Goal: Task Accomplishment & Management: Manage account settings

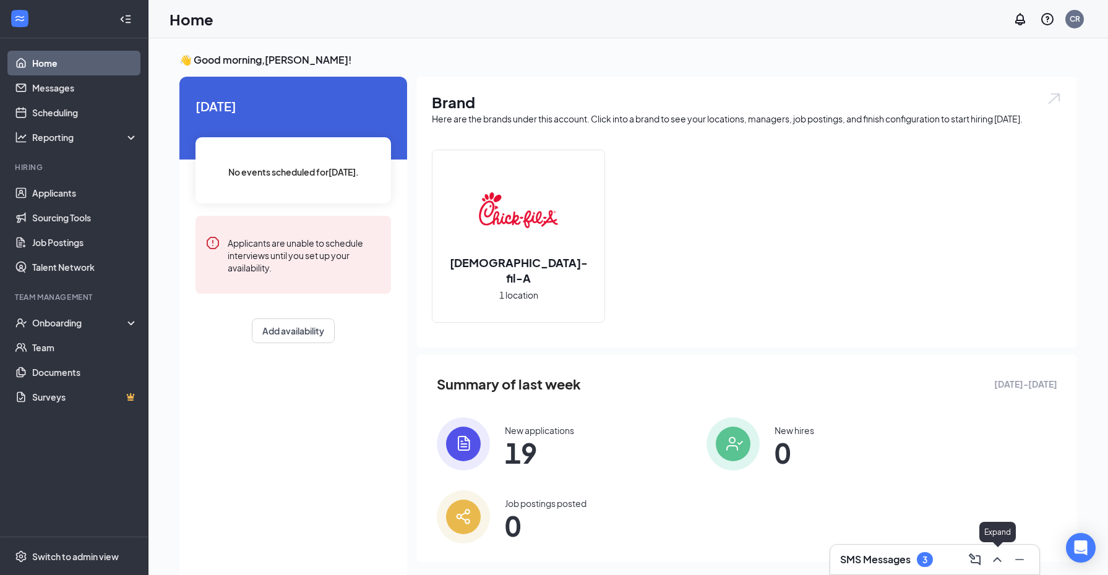
click at [995, 559] on icon "ChevronUp" at bounding box center [997, 559] width 15 height 15
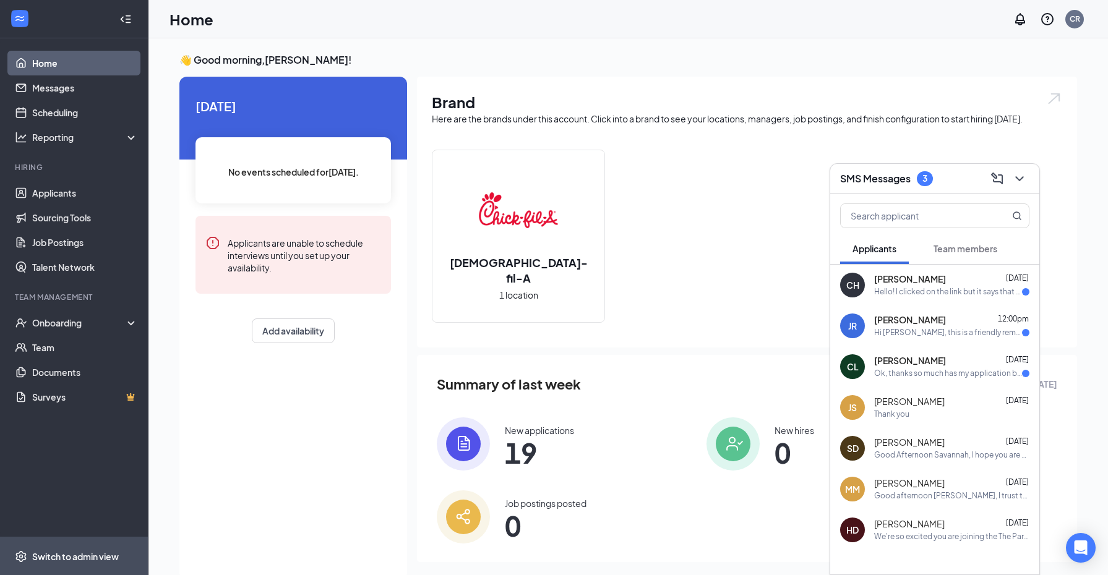
click at [41, 556] on div "Switch to admin view" at bounding box center [75, 557] width 87 height 12
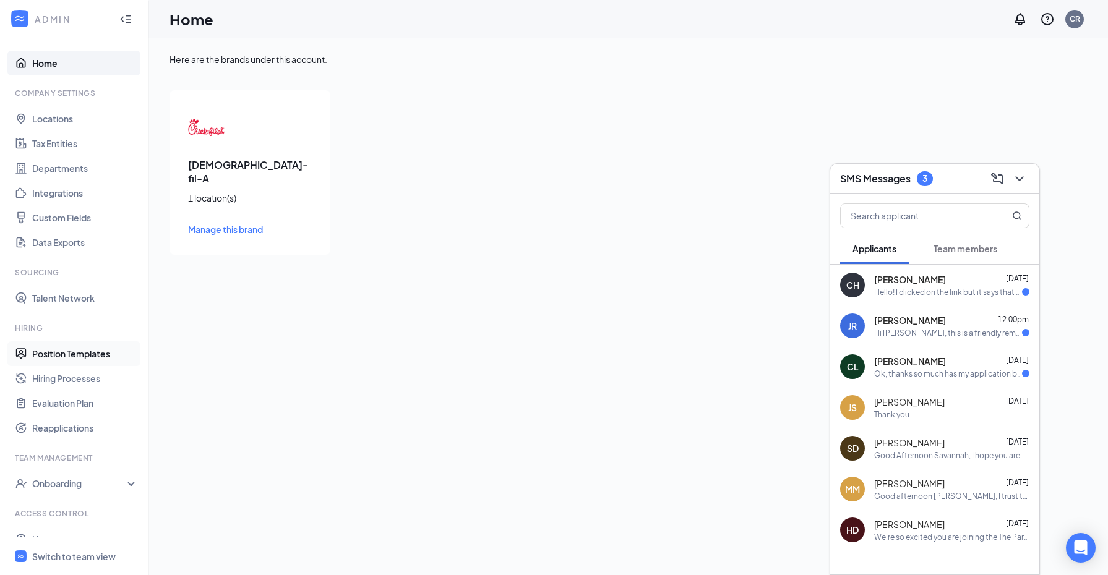
click at [101, 352] on link "Position Templates" at bounding box center [85, 353] width 106 height 25
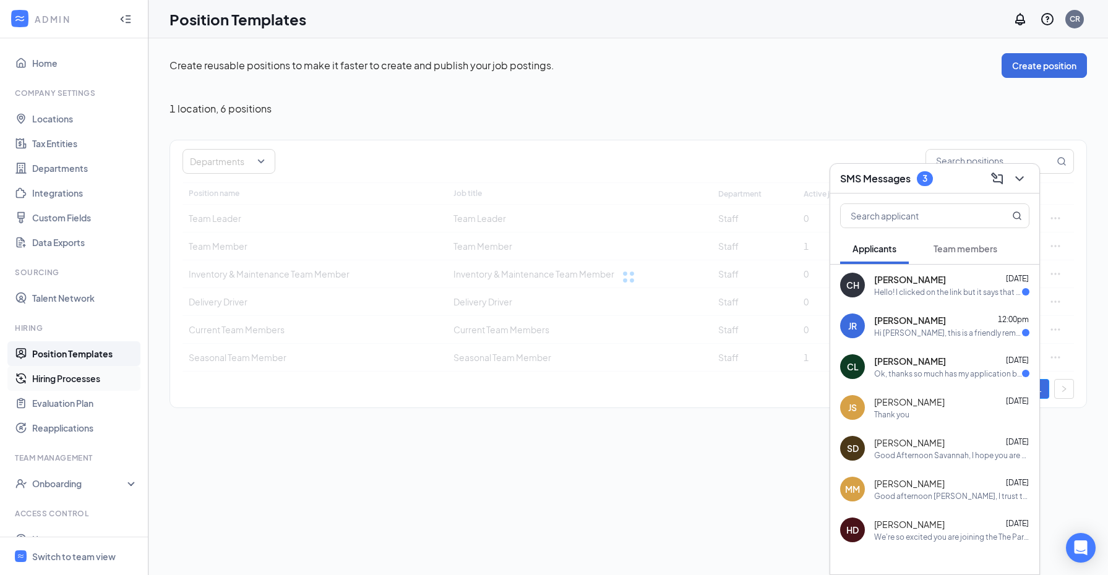
click at [94, 377] on link "Hiring Processes" at bounding box center [85, 378] width 106 height 25
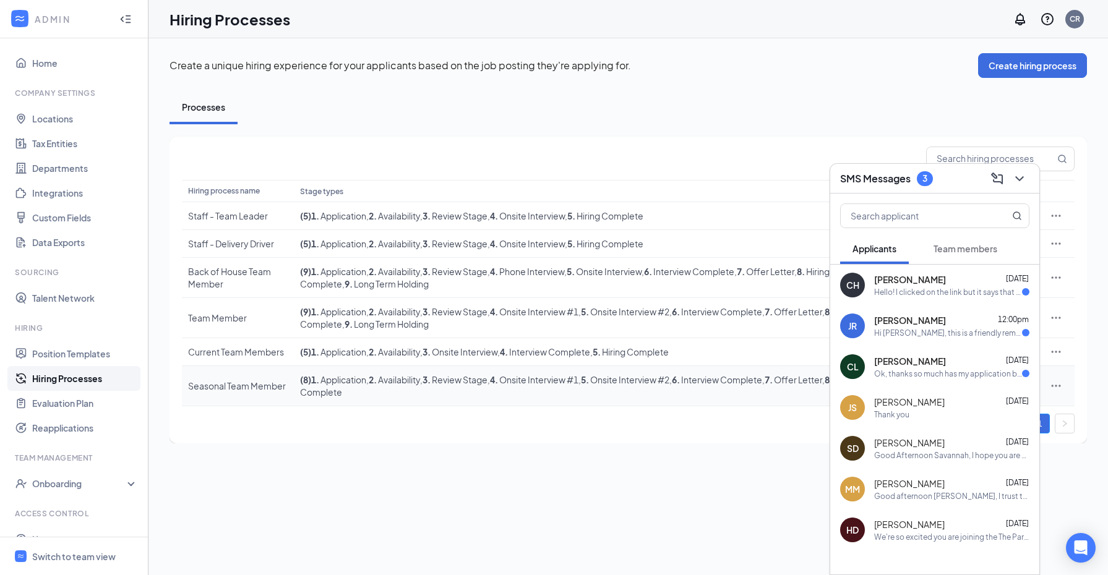
click at [454, 385] on span ", 3 . Review Stage" at bounding box center [453, 379] width 67 height 11
click at [1015, 181] on icon "ChevronDown" at bounding box center [1019, 178] width 15 height 15
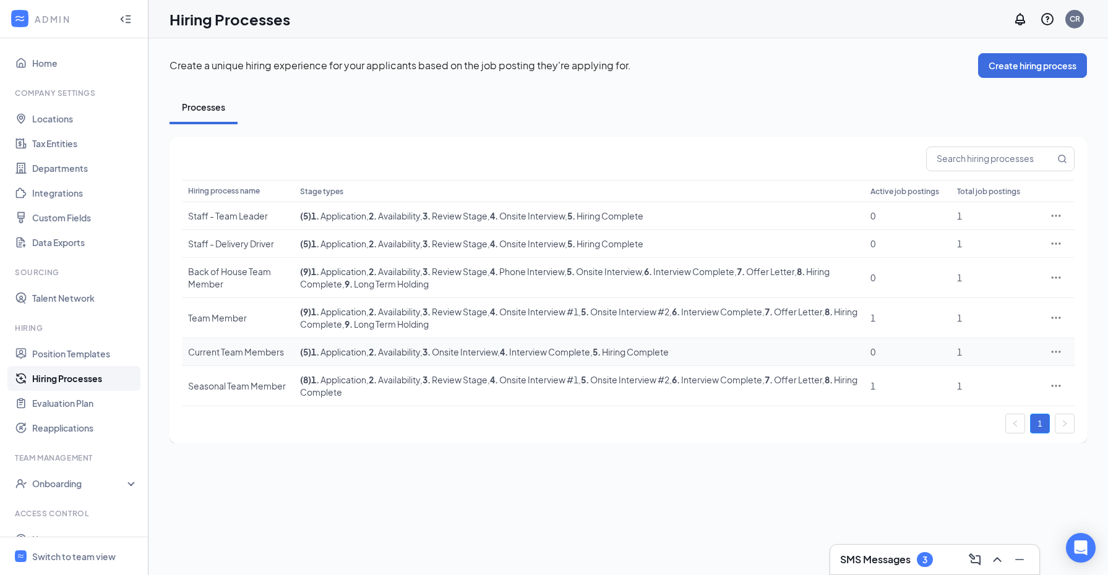
click at [561, 366] on td "( 5 ) 1 . Application , 2 . Availability , 3 . Onsite Interview , 4 . Interview…" at bounding box center [579, 352] width 570 height 28
click at [1057, 356] on icon "Ellipses" at bounding box center [1056, 352] width 12 height 12
click at [1057, 318] on icon "Ellipses" at bounding box center [1056, 318] width 12 height 12
click at [984, 340] on span "Edit" at bounding box center [999, 344] width 106 height 14
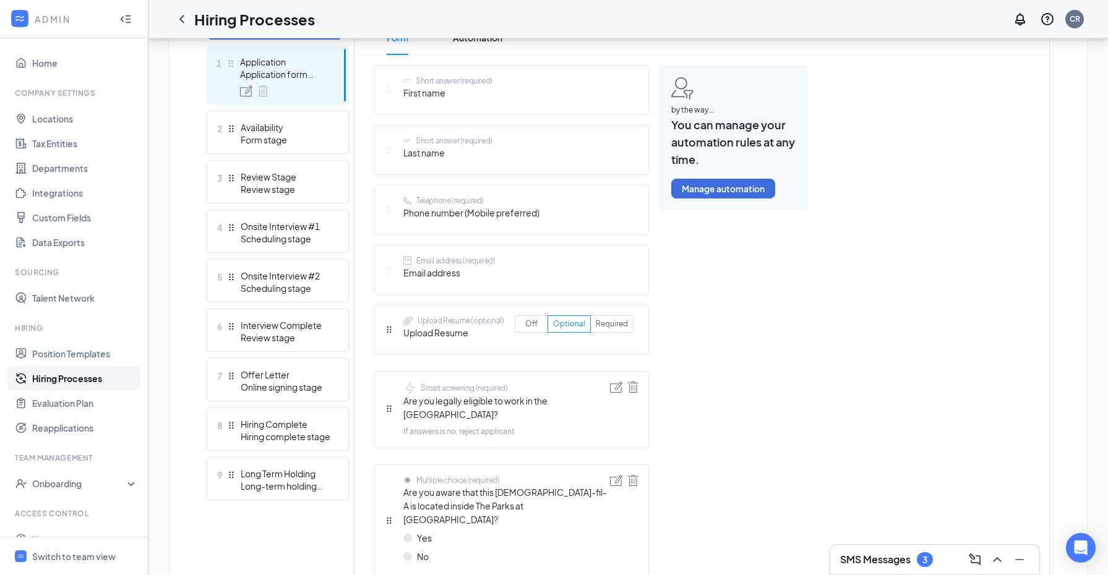
scroll to position [346, 0]
click at [246, 259] on ul "1 Application Application form stage 2 Availability Form stage 3 Review Stage R…" at bounding box center [278, 274] width 142 height 455
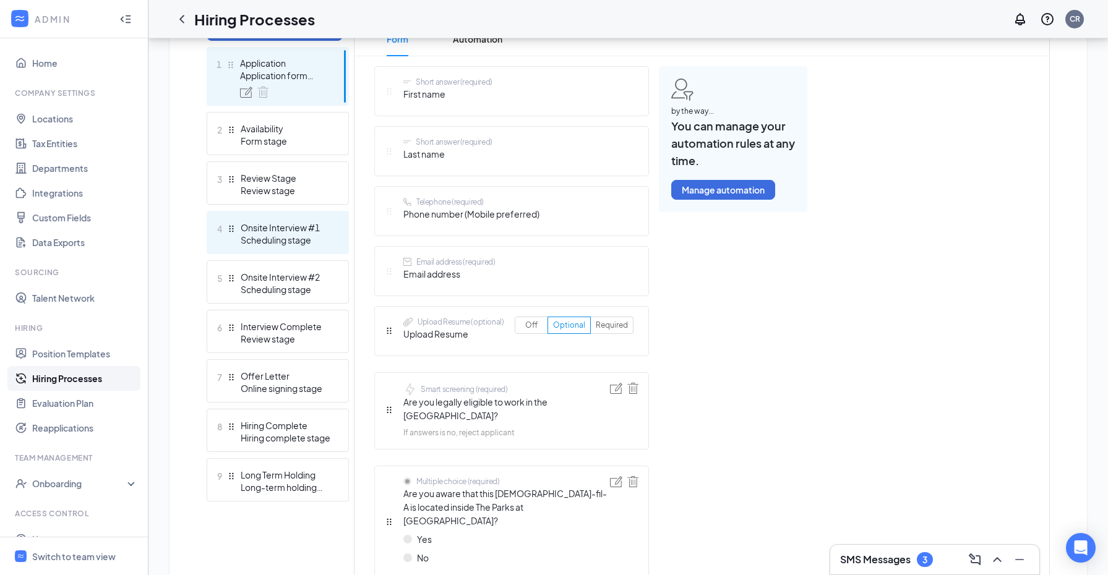
click at [247, 243] on div "Scheduling stage" at bounding box center [286, 240] width 90 height 12
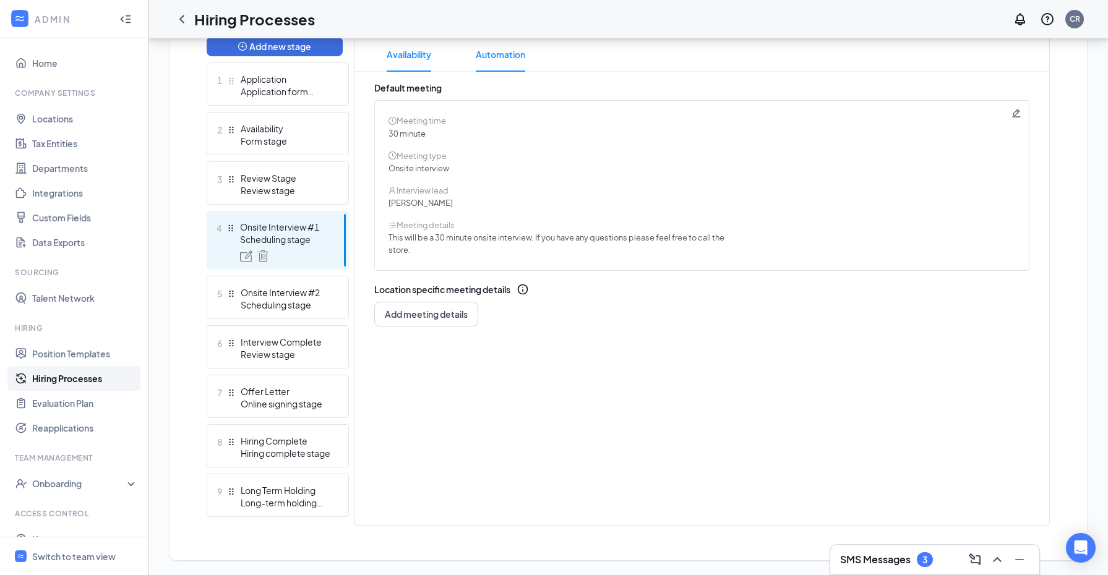
click at [487, 53] on span "Automation" at bounding box center [500, 54] width 49 height 35
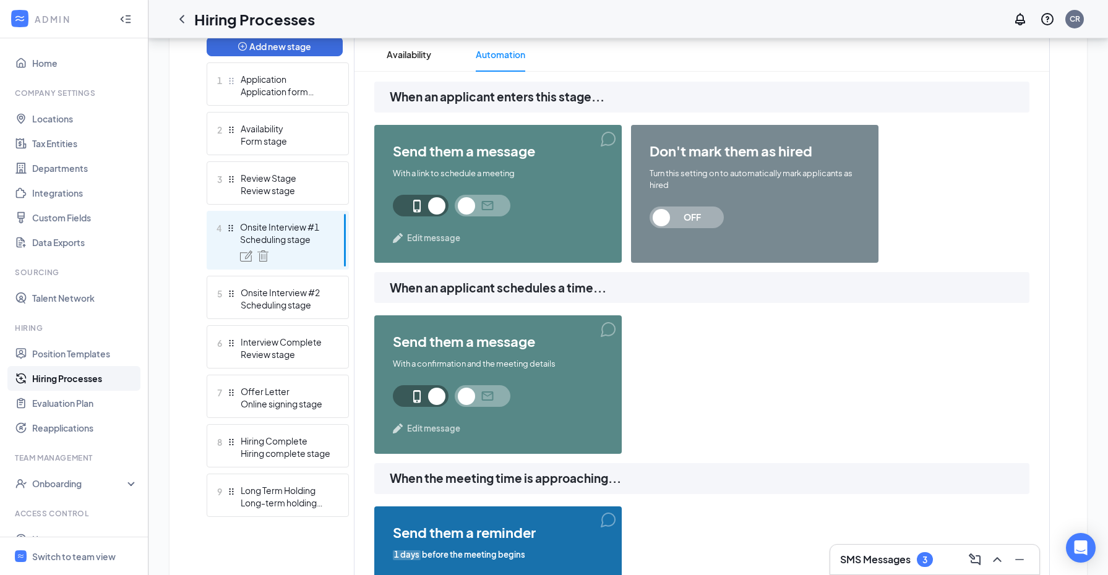
click at [421, 240] on span "Edit message" at bounding box center [433, 238] width 53 height 12
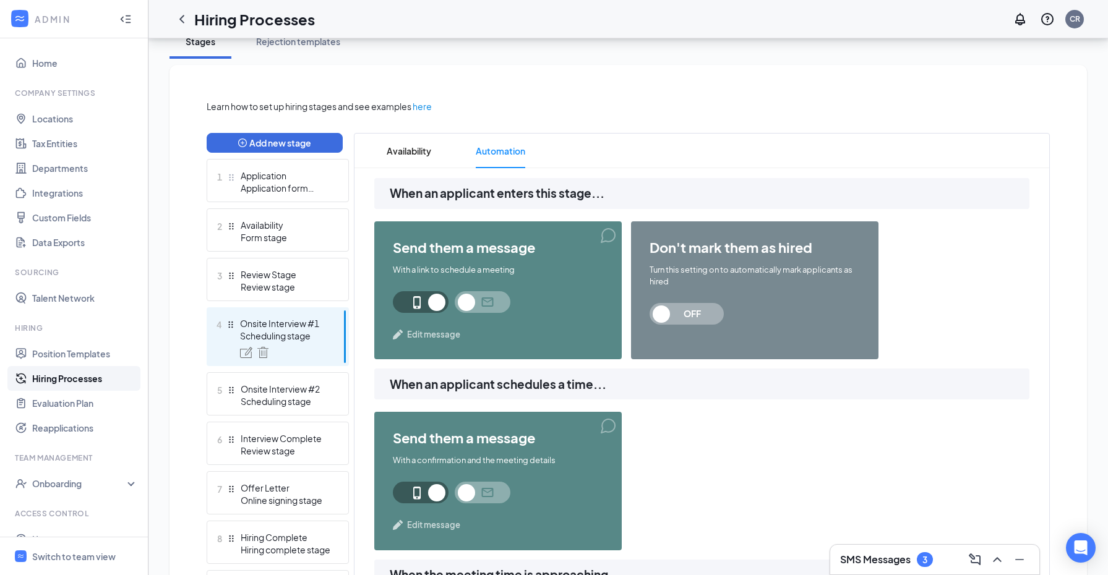
scroll to position [254, 0]
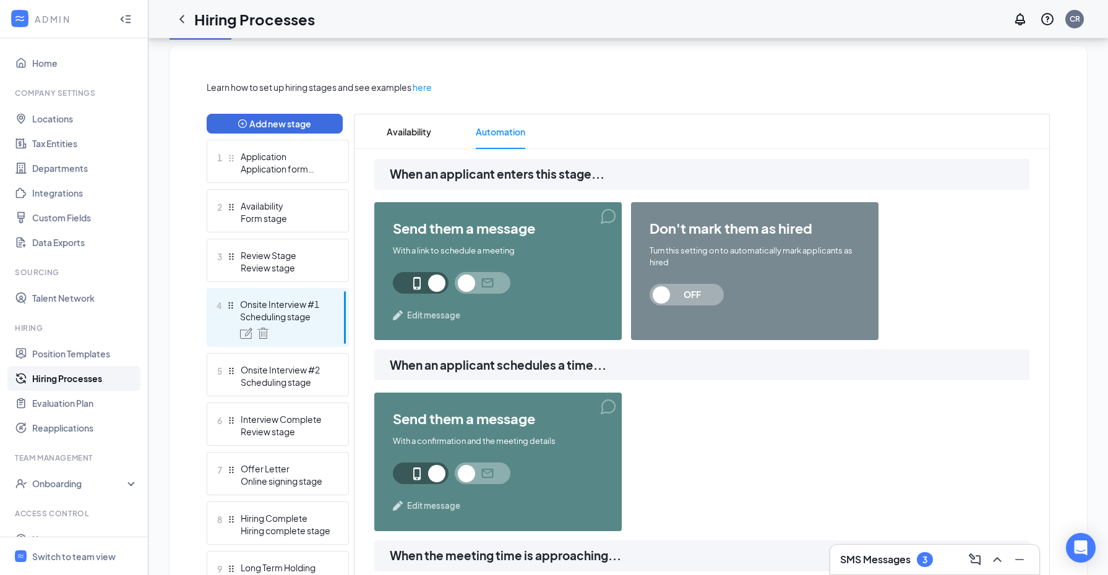
click at [426, 314] on span "Edit message" at bounding box center [433, 315] width 53 height 12
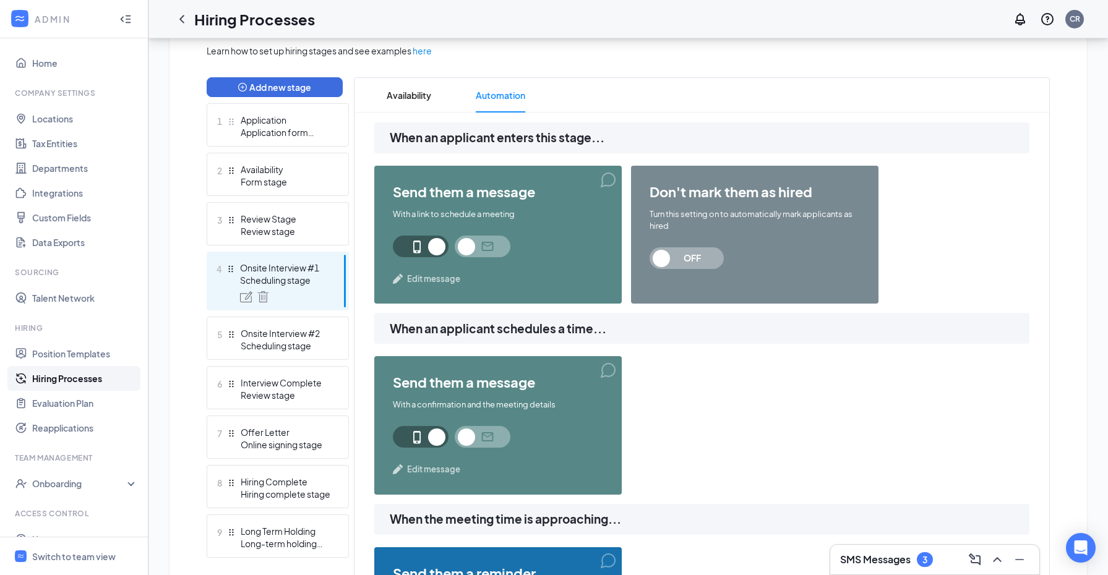
scroll to position [289, 0]
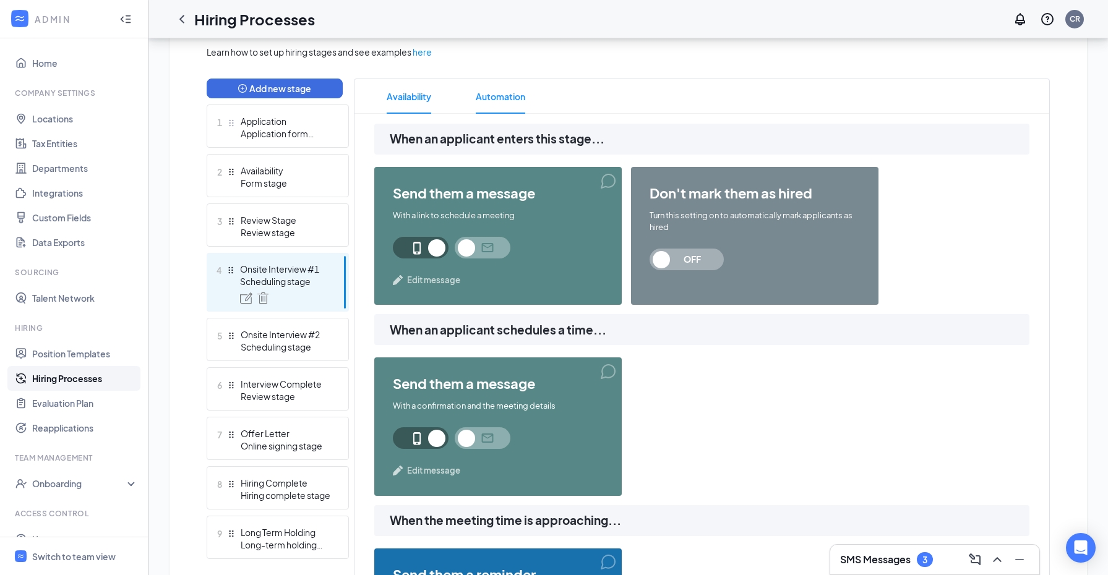
click at [413, 90] on span "Availability" at bounding box center [409, 96] width 45 height 35
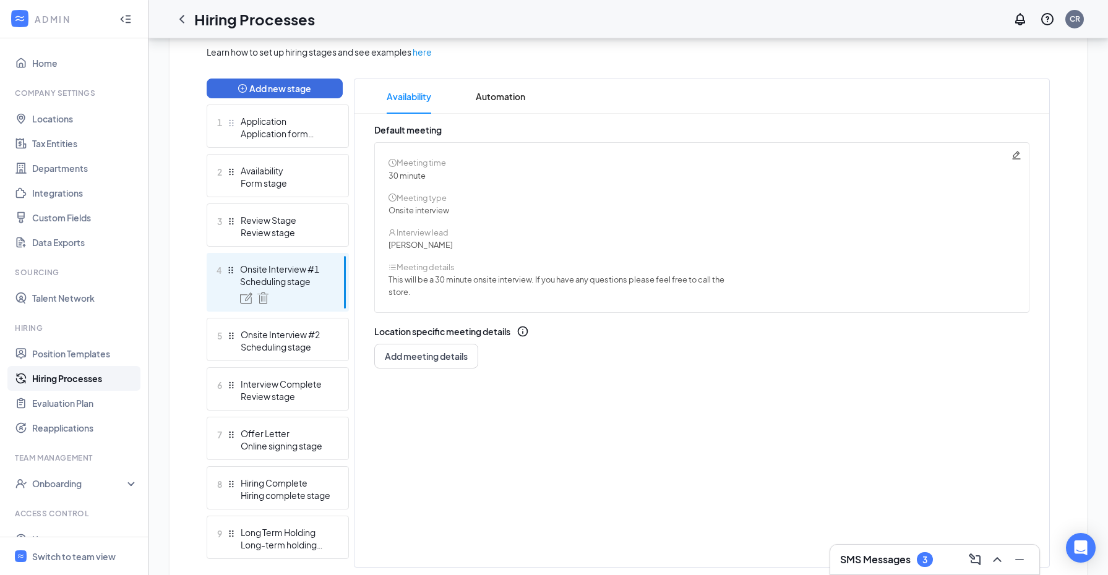
click at [1017, 159] on icon "Pencil" at bounding box center [1016, 155] width 8 height 8
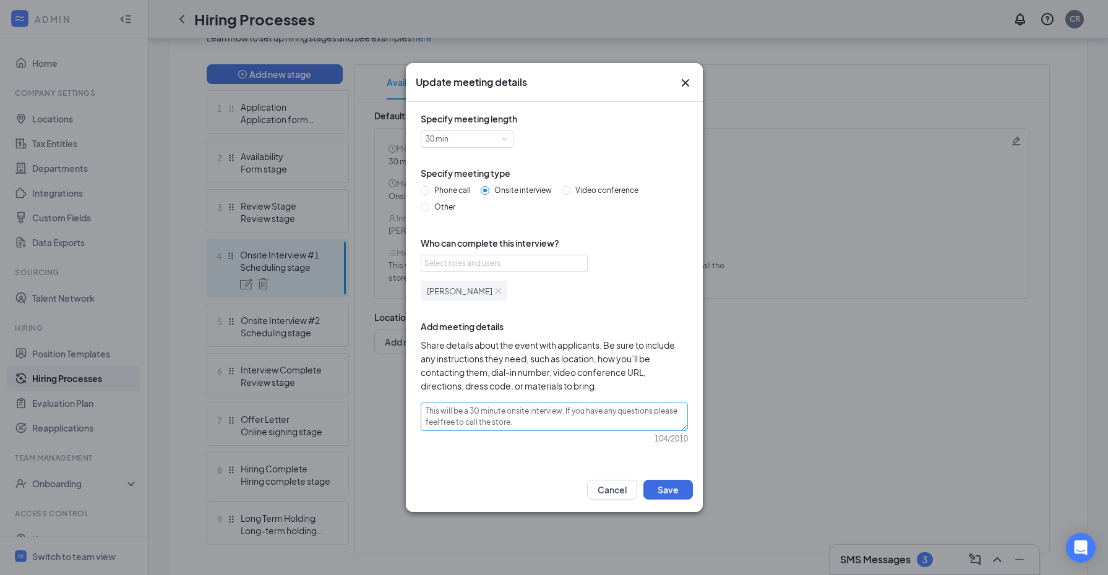
scroll to position [307, 0]
click at [685, 84] on icon "Cross" at bounding box center [684, 82] width 7 height 7
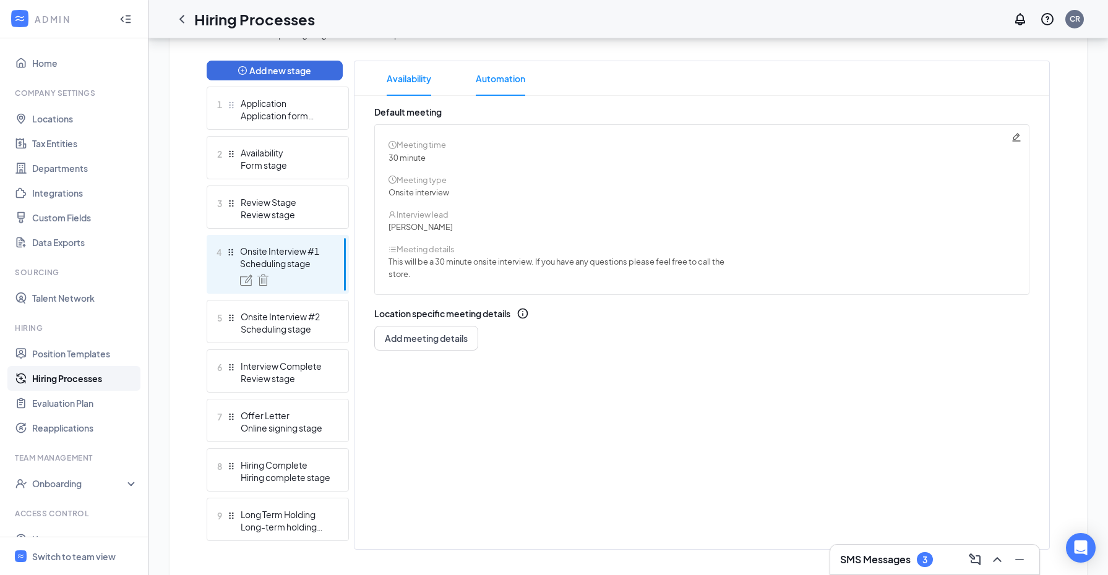
click at [510, 79] on span "Automation" at bounding box center [500, 78] width 49 height 35
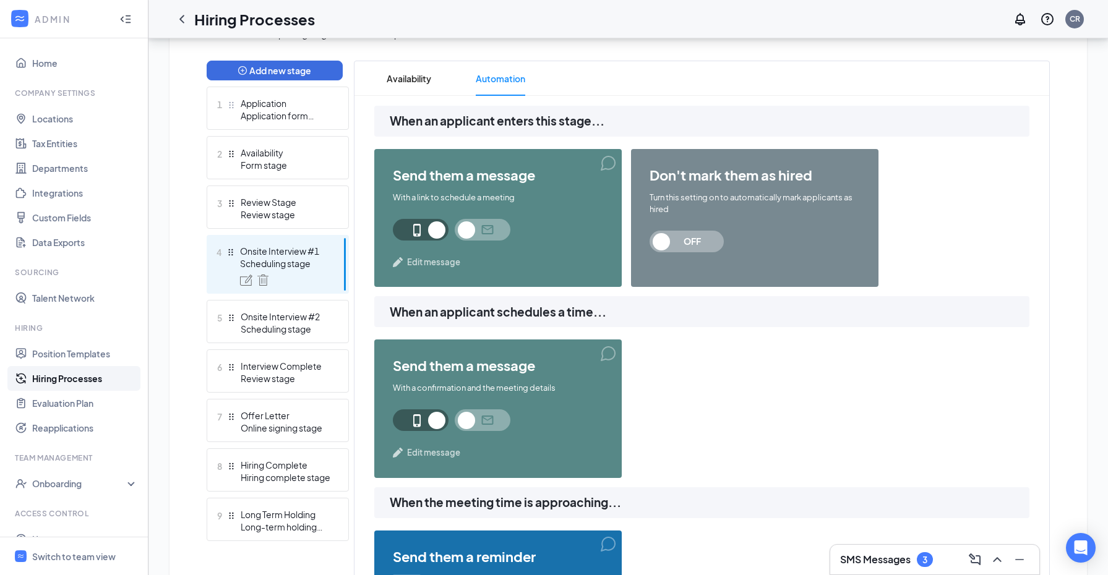
click at [606, 169] on div "send them a message With a link to schedule a meeting Edit message" at bounding box center [497, 218] width 247 height 138
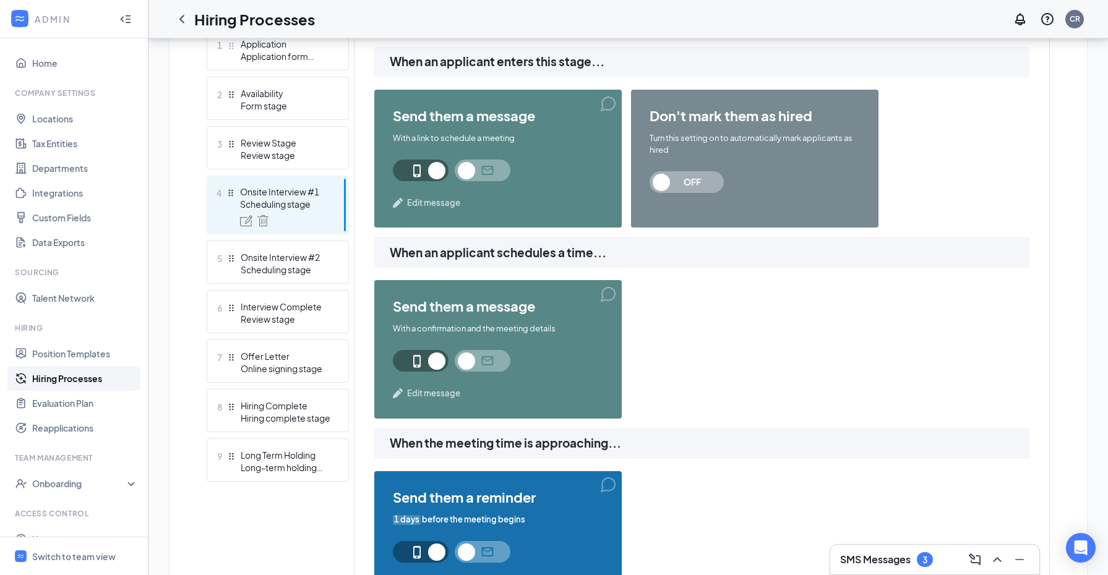
scroll to position [361, 0]
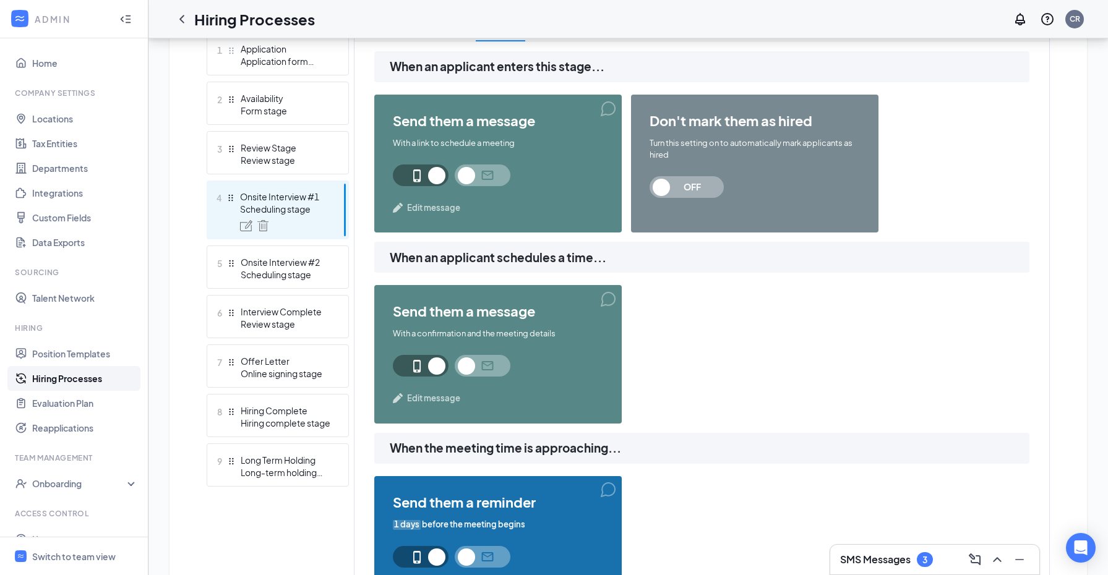
click at [416, 398] on span "Edit message" at bounding box center [433, 398] width 53 height 12
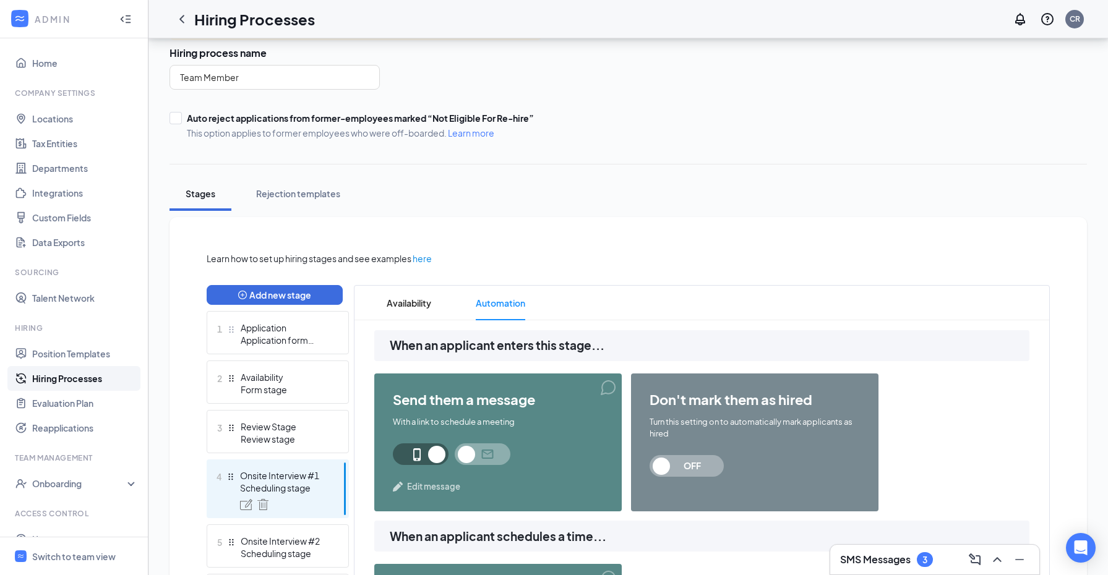
scroll to position [80, 0]
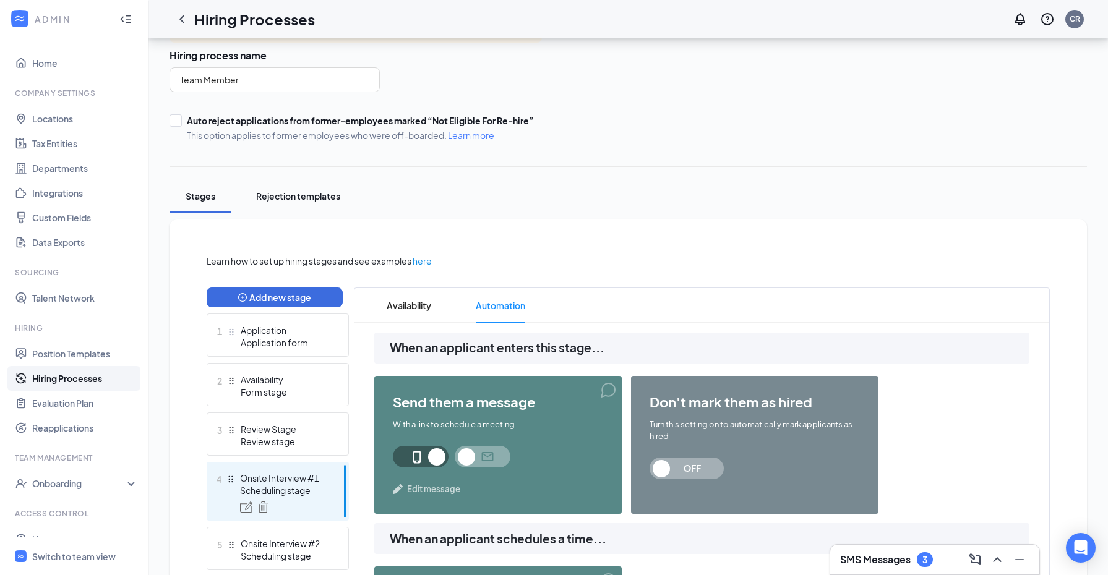
click at [314, 198] on div "Rejection templates" at bounding box center [298, 196] width 84 height 12
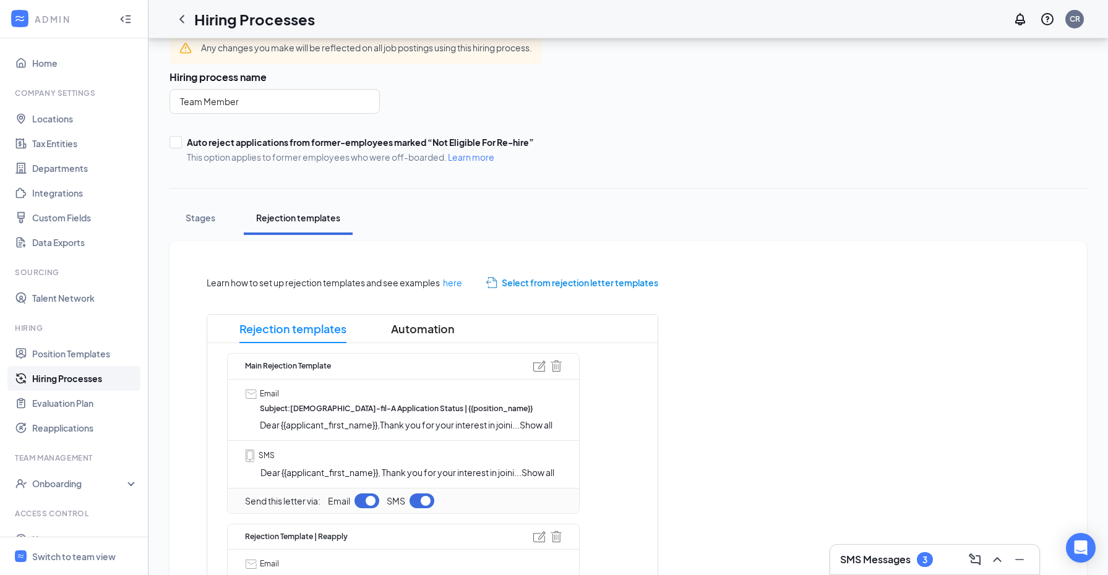
scroll to position [55, 0]
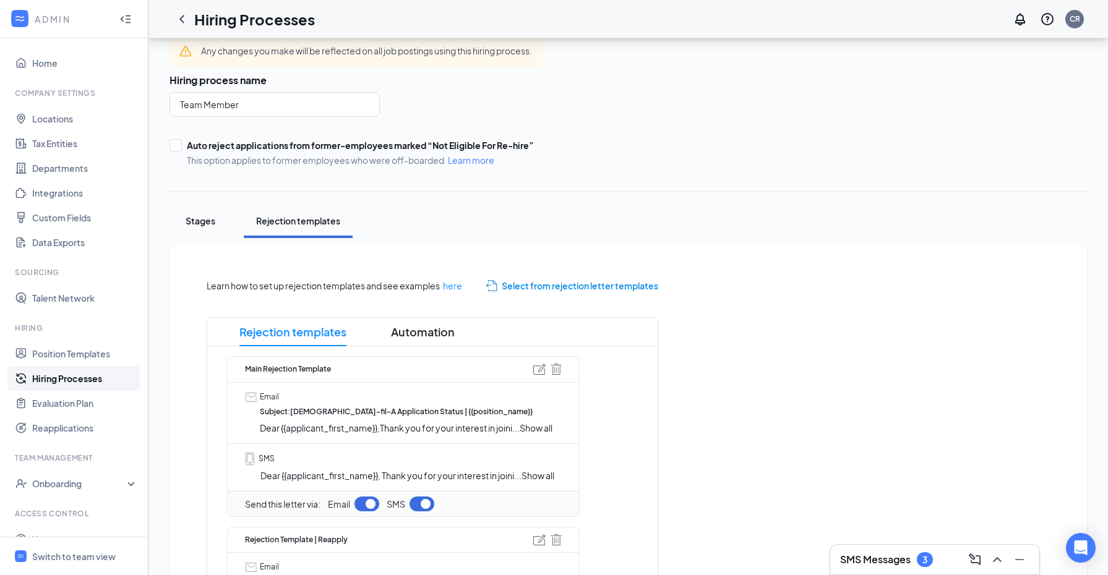
click at [197, 226] on div "Stages" at bounding box center [200, 221] width 37 height 12
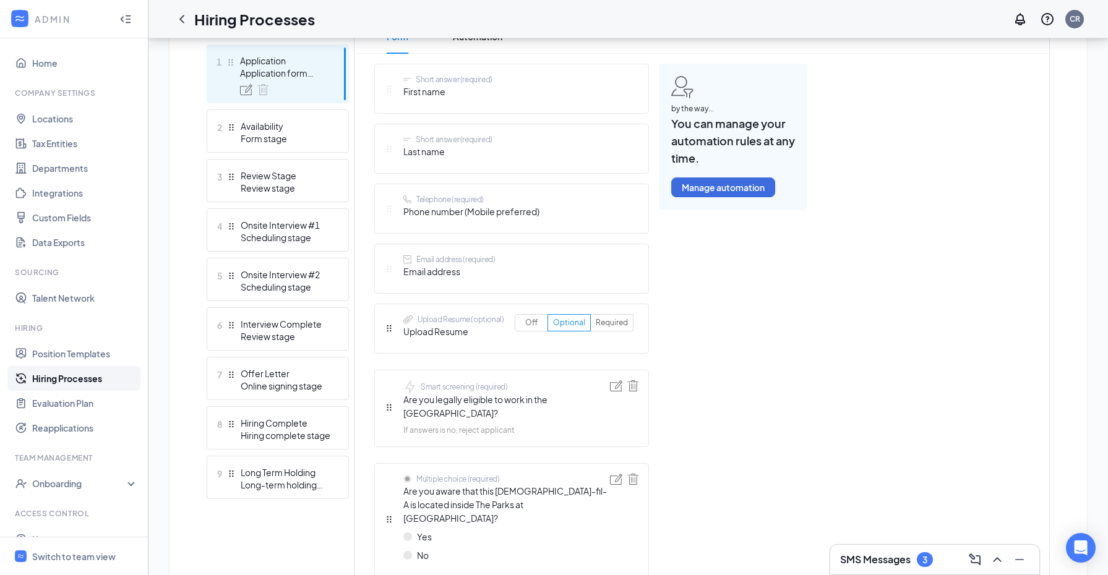
scroll to position [350, 0]
